Goal: Find specific page/section: Find specific page/section

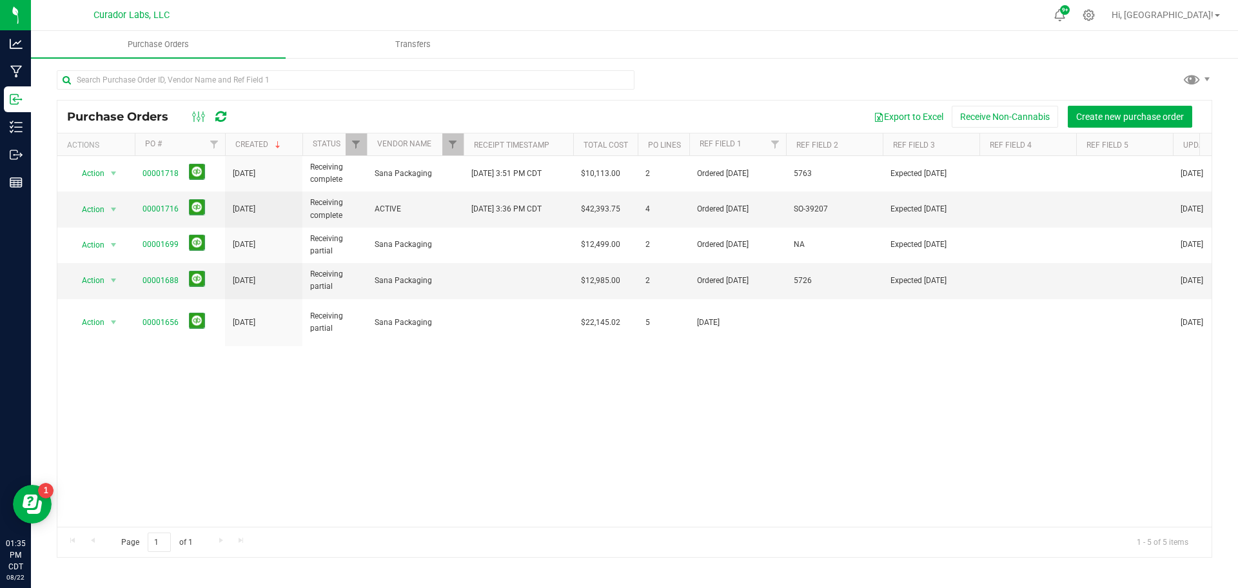
click at [461, 133] on div at bounding box center [464, 144] width 6 height 23
click at [444, 150] on link "Filter" at bounding box center [452, 144] width 21 height 22
type input "guang"
click at [560, 242] on button "Clear" at bounding box center [552, 235] width 62 height 28
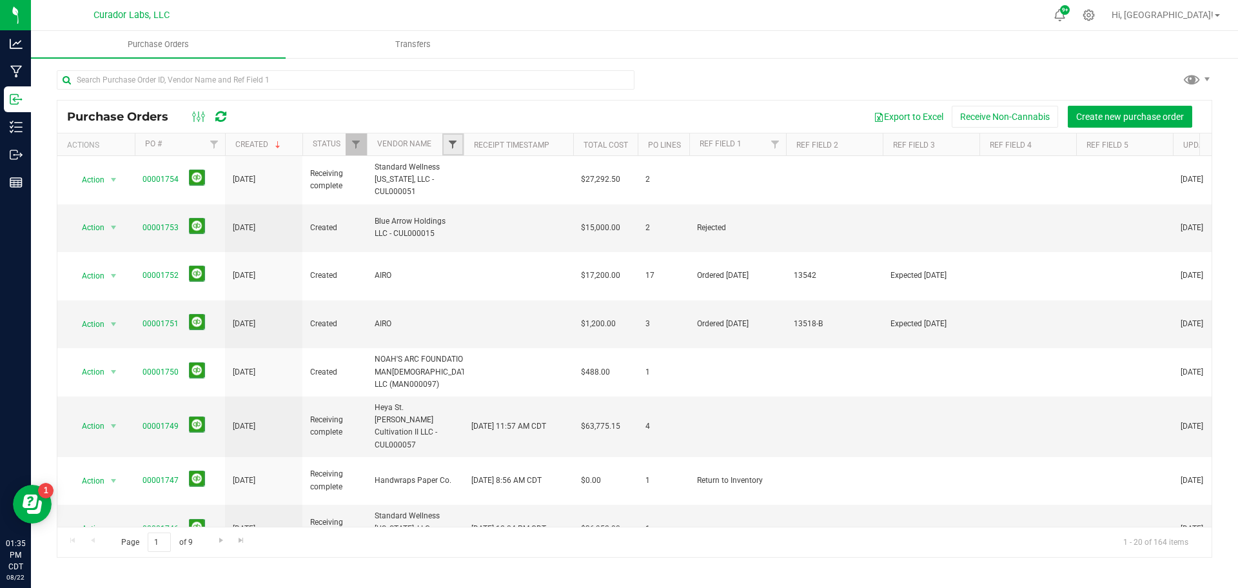
click at [447, 143] on span "Filter" at bounding box center [452, 144] width 10 height 10
type input "xin"
click at [503, 197] on li "Xinhui Colour Printing Factory" at bounding box center [516, 204] width 133 height 14
click at [458, 210] on div "xin Select All 1913 Carrollton LLC - CUL000027 1913 Valdalia LLC - CUL000007 19…" at bounding box center [516, 212] width 148 height 115
click at [461, 205] on input "Xinhui Colour Printing Factory" at bounding box center [459, 203] width 8 height 8
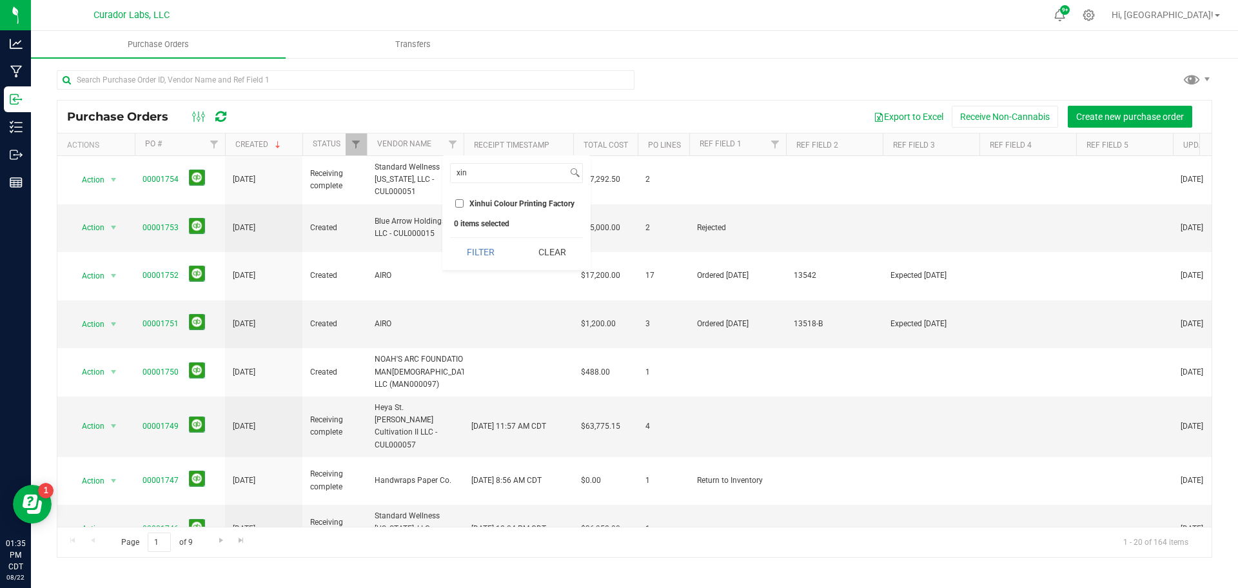
checkbox input "true"
click at [486, 257] on button "Filter" at bounding box center [481, 252] width 62 height 28
